Goal: Transaction & Acquisition: Purchase product/service

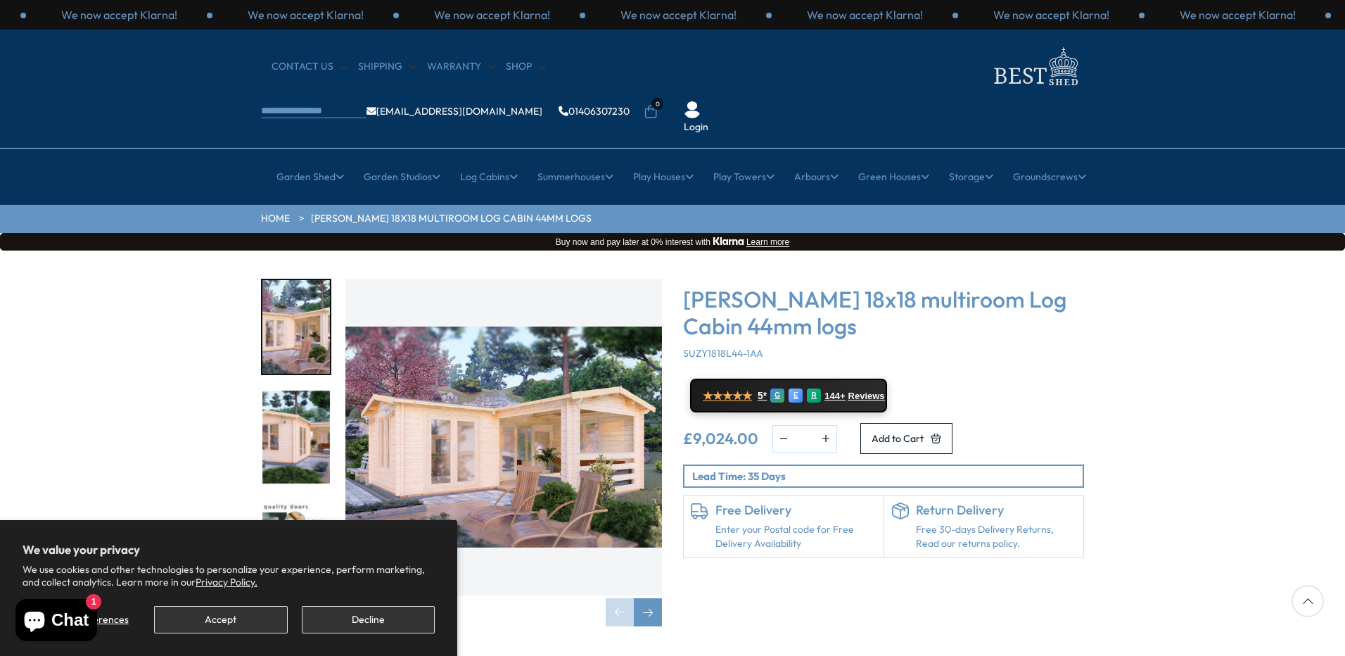
click at [458, 408] on img "1 / 7" at bounding box center [503, 437] width 317 height 317
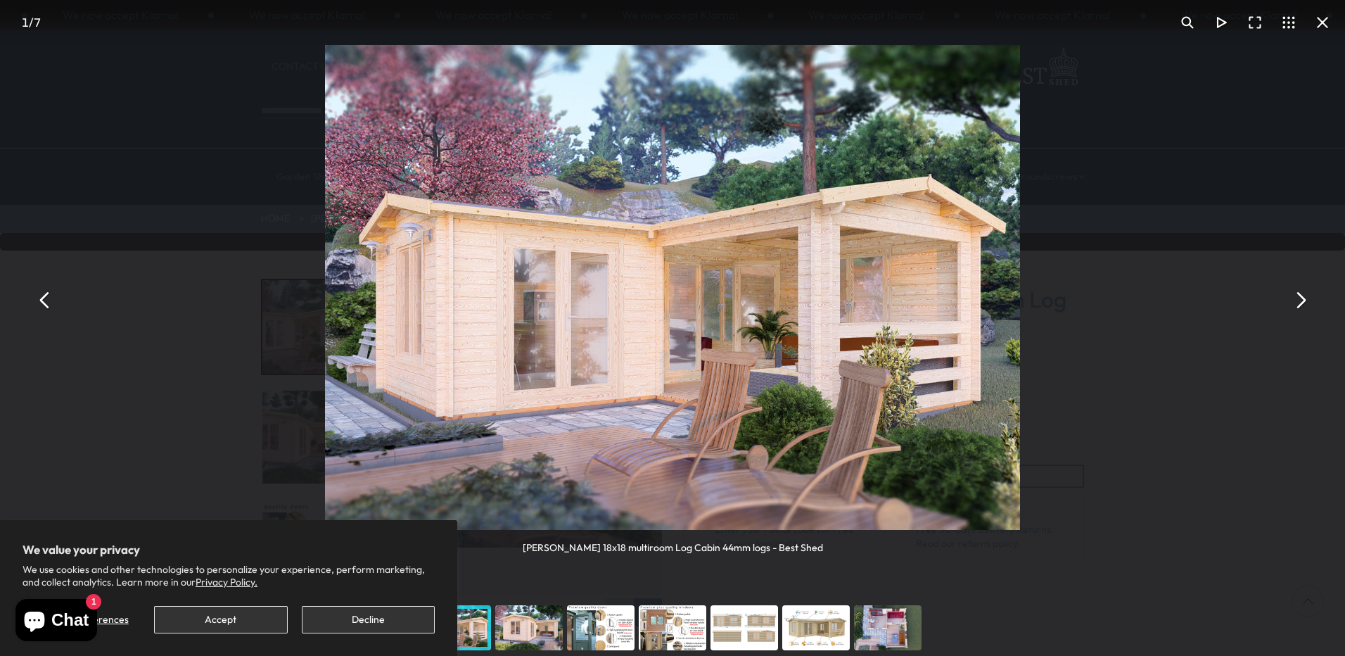
click at [1300, 298] on button "You can close this modal content with the ESC key" at bounding box center [1300, 300] width 34 height 34
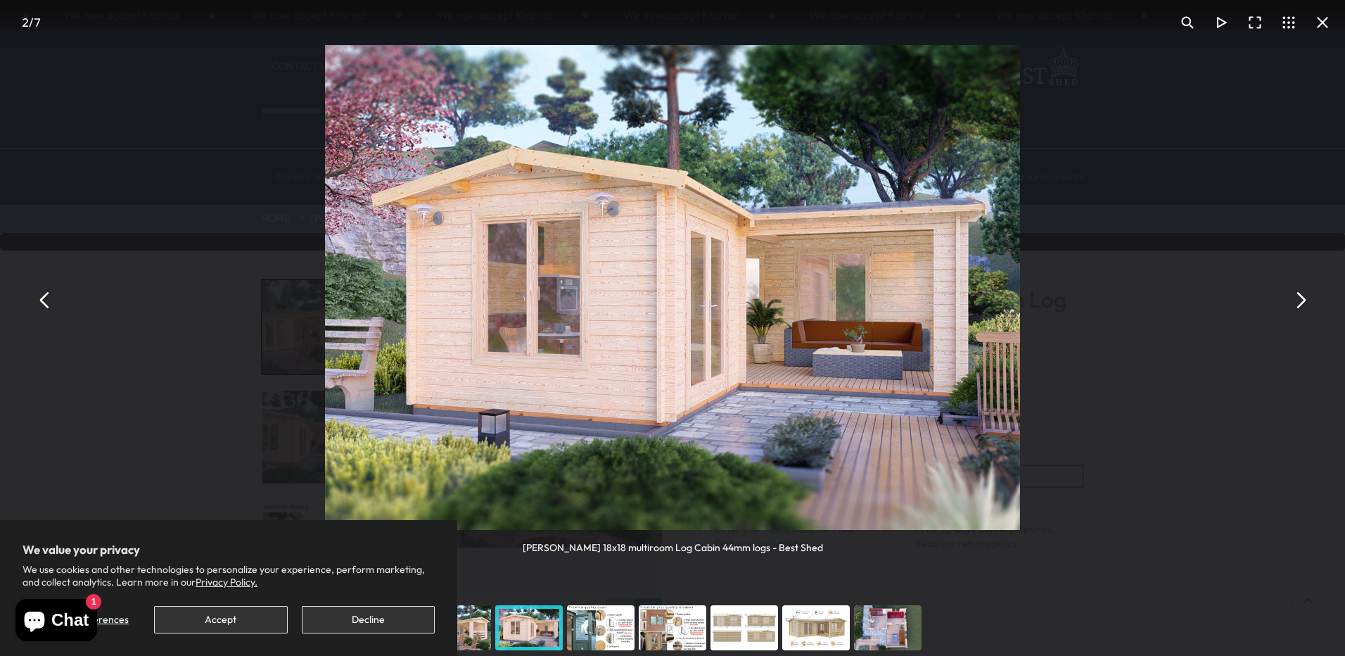
click at [1300, 298] on button "You can close this modal content with the ESC key" at bounding box center [1300, 300] width 34 height 34
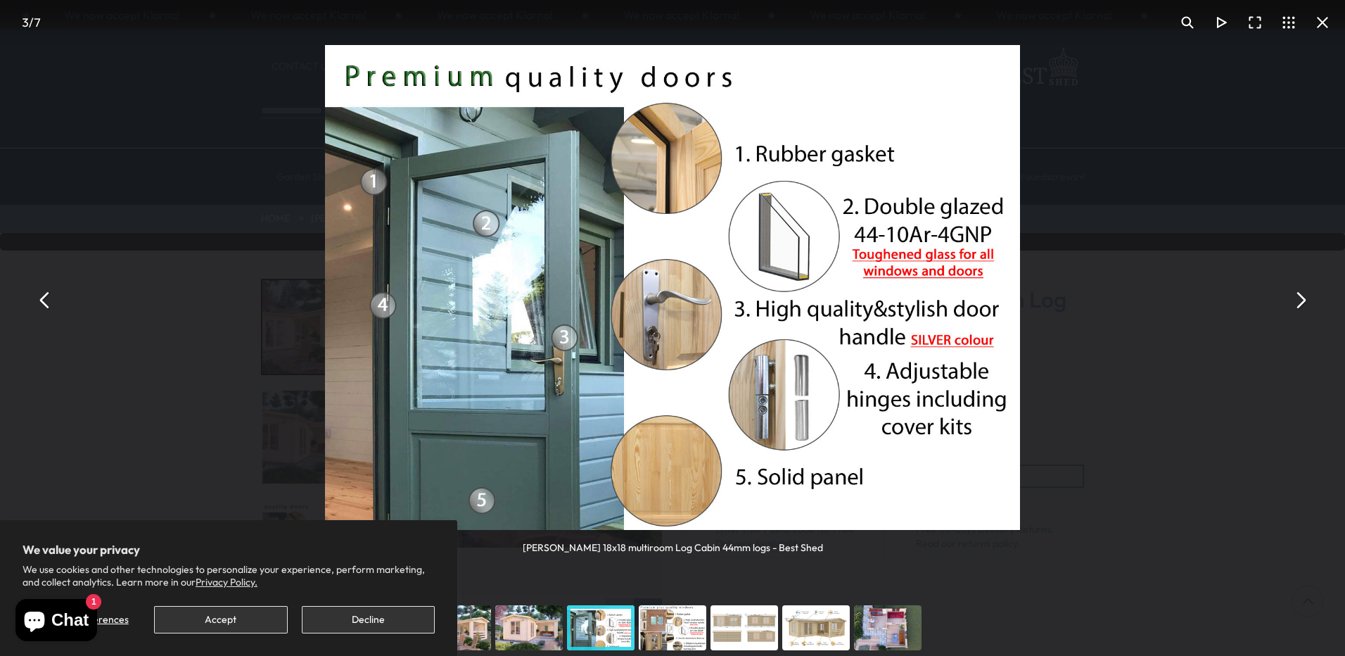
click at [1300, 298] on button "You can close this modal content with the ESC key" at bounding box center [1300, 300] width 34 height 34
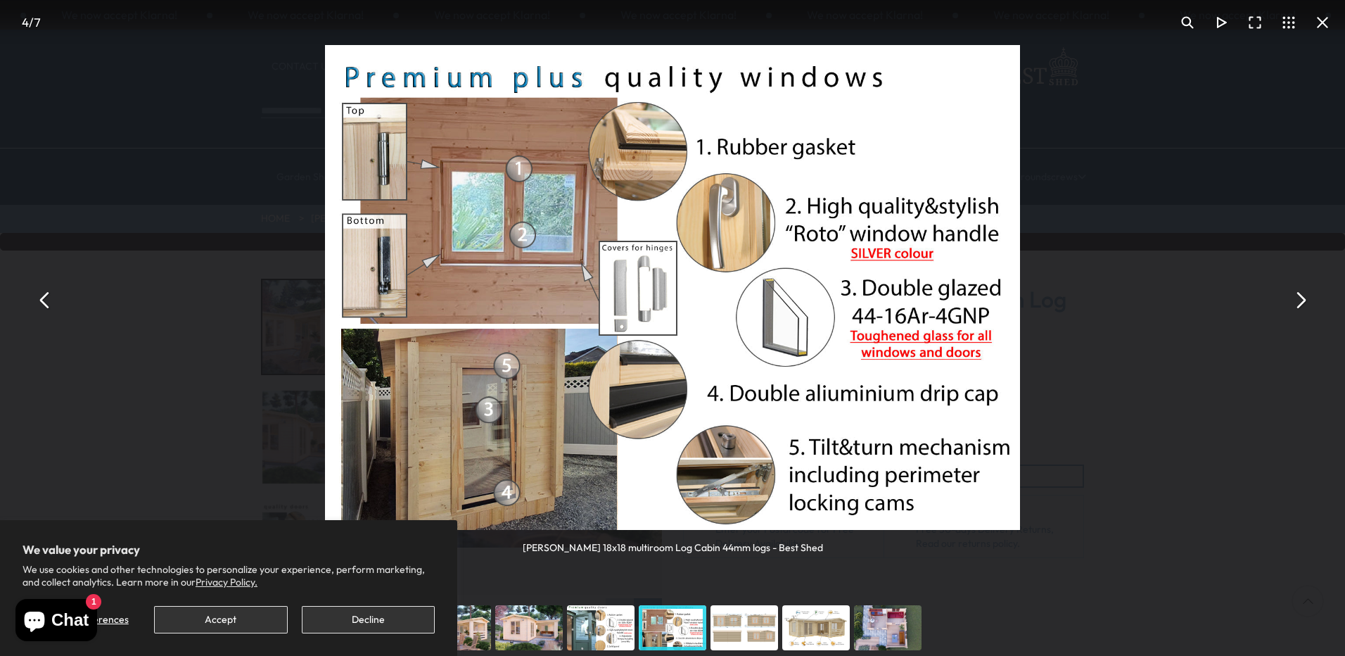
click at [1300, 298] on button "You can close this modal content with the ESC key" at bounding box center [1300, 300] width 34 height 34
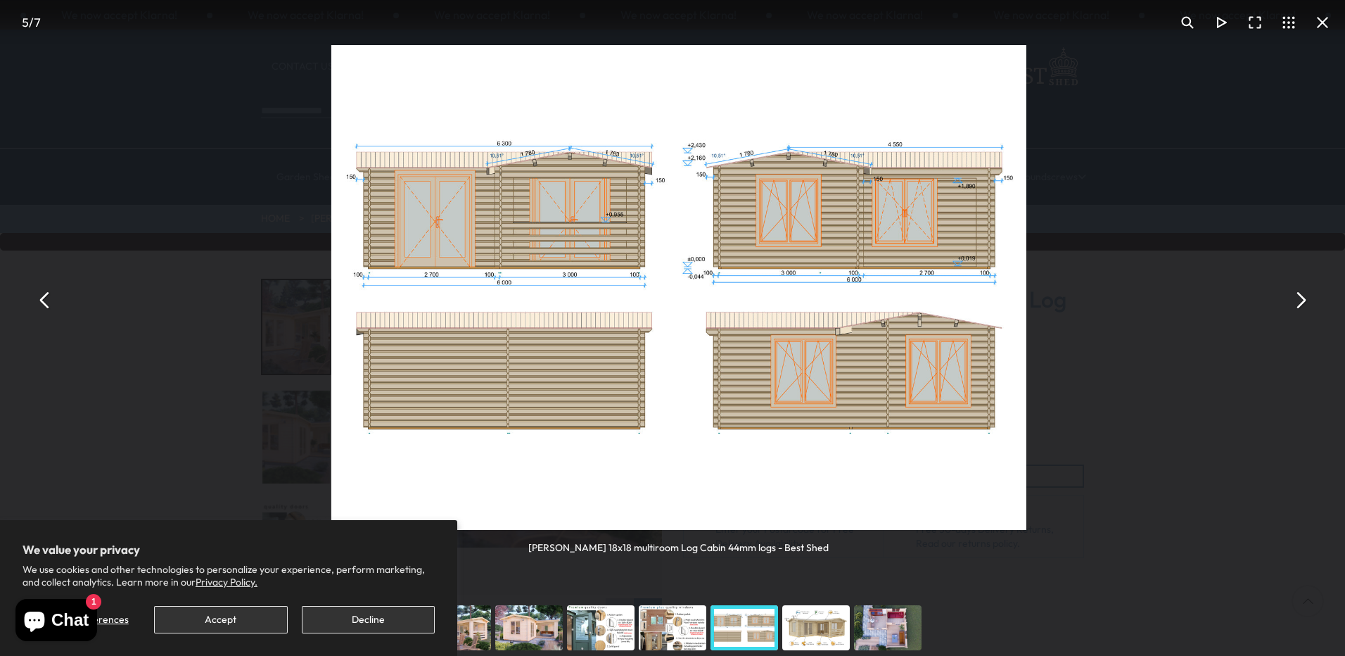
click at [1300, 298] on button "You can close this modal content with the ESC key" at bounding box center [1300, 300] width 34 height 34
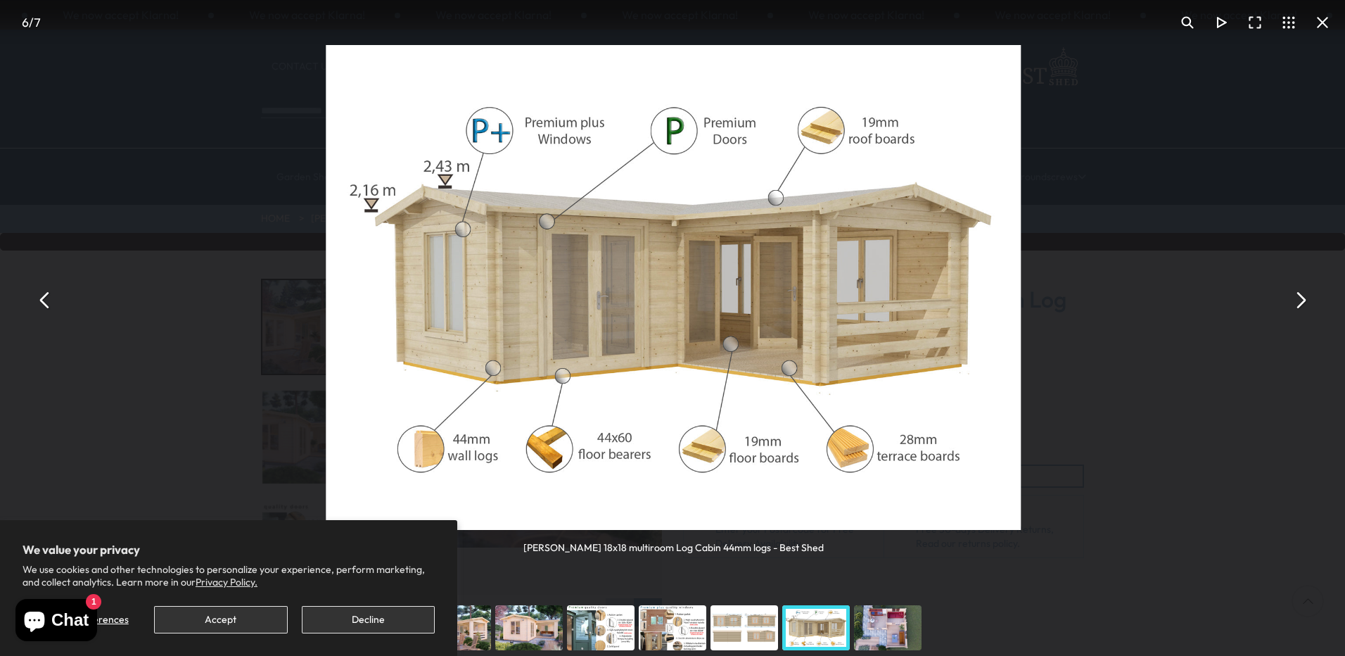
click at [1300, 298] on button "You can close this modal content with the ESC key" at bounding box center [1300, 300] width 34 height 34
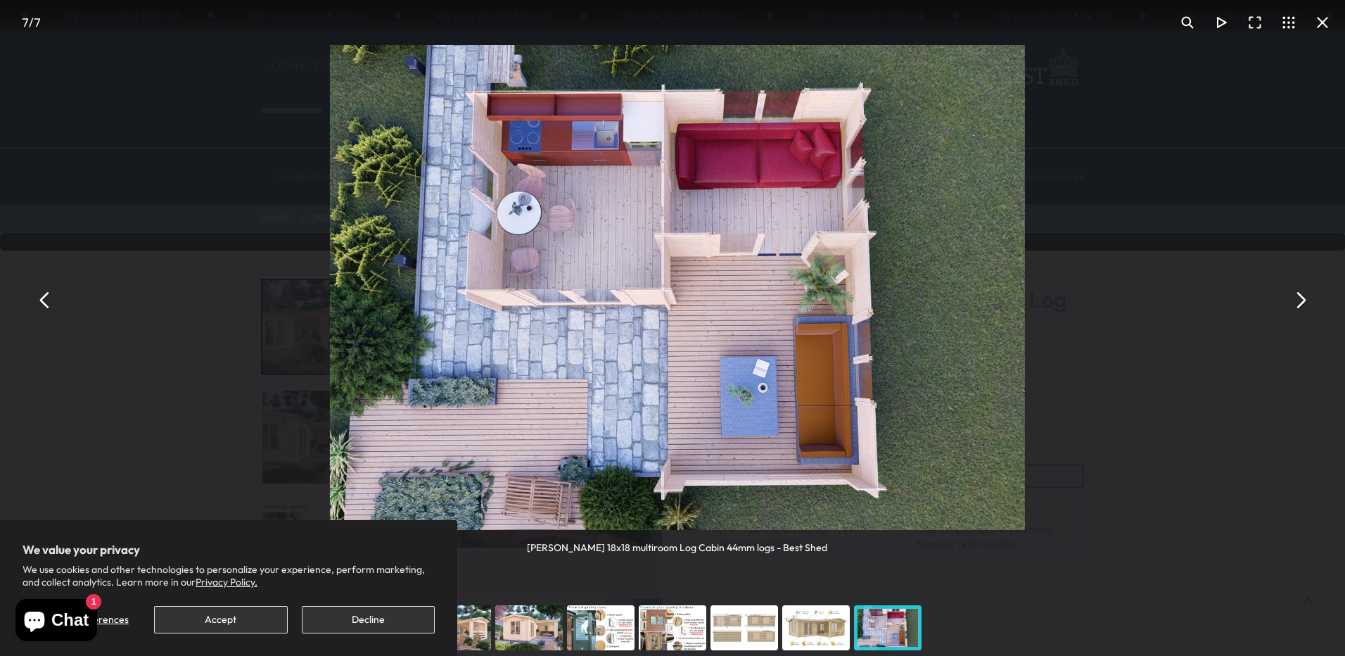
click at [1300, 298] on button "You can close this modal content with the ESC key" at bounding box center [1300, 300] width 34 height 34
